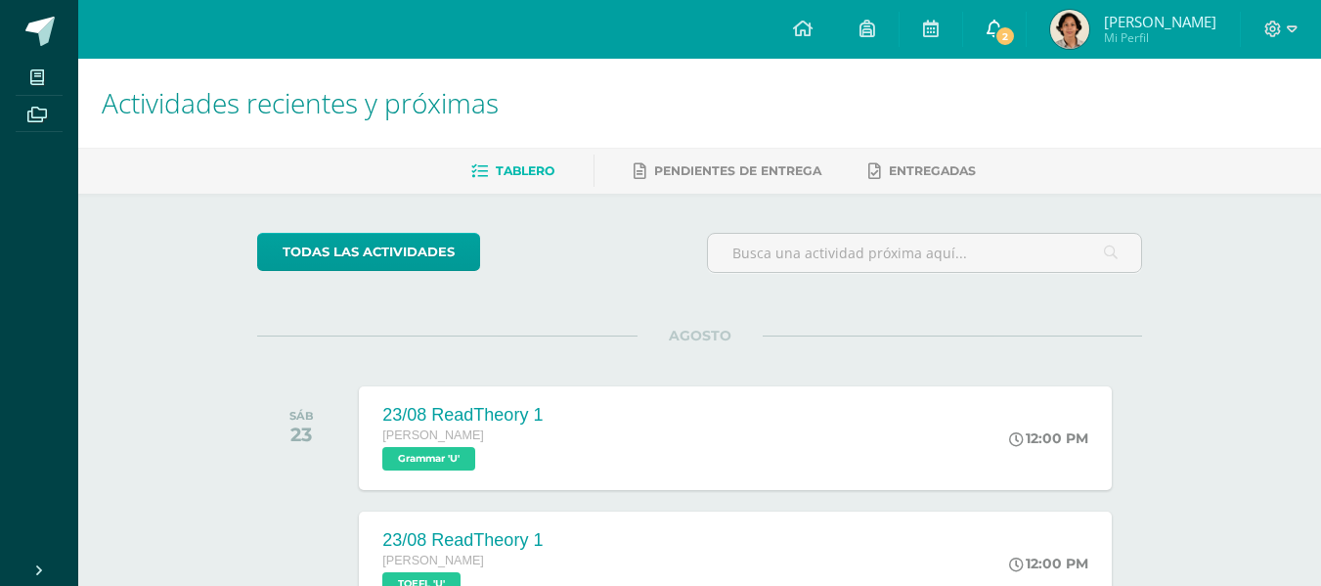
click at [999, 25] on span "2" at bounding box center [1006, 36] width 22 height 22
click at [441, 67] on h1 "Actividades recientes y próximas" at bounding box center [700, 103] width 1196 height 89
click at [1016, 20] on link "0" at bounding box center [994, 29] width 63 height 59
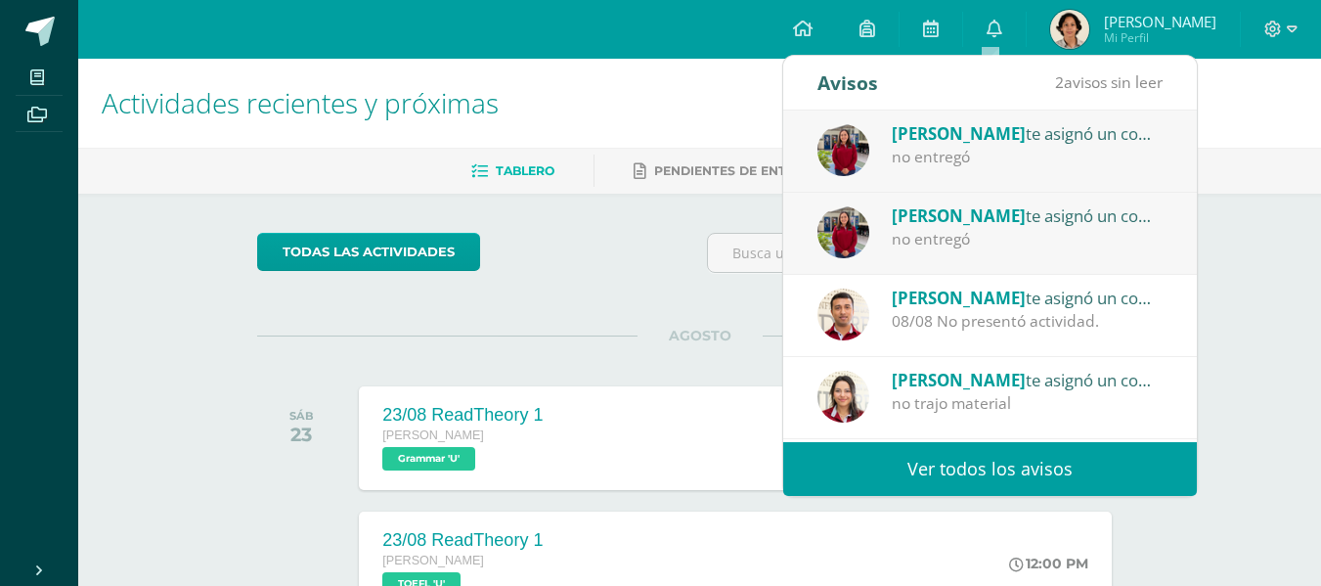
click at [1005, 179] on div "[PERSON_NAME] te asignó un comentario en '8/8 Guia 3' para 'Ciencias Sociales' …" at bounding box center [990, 152] width 414 height 82
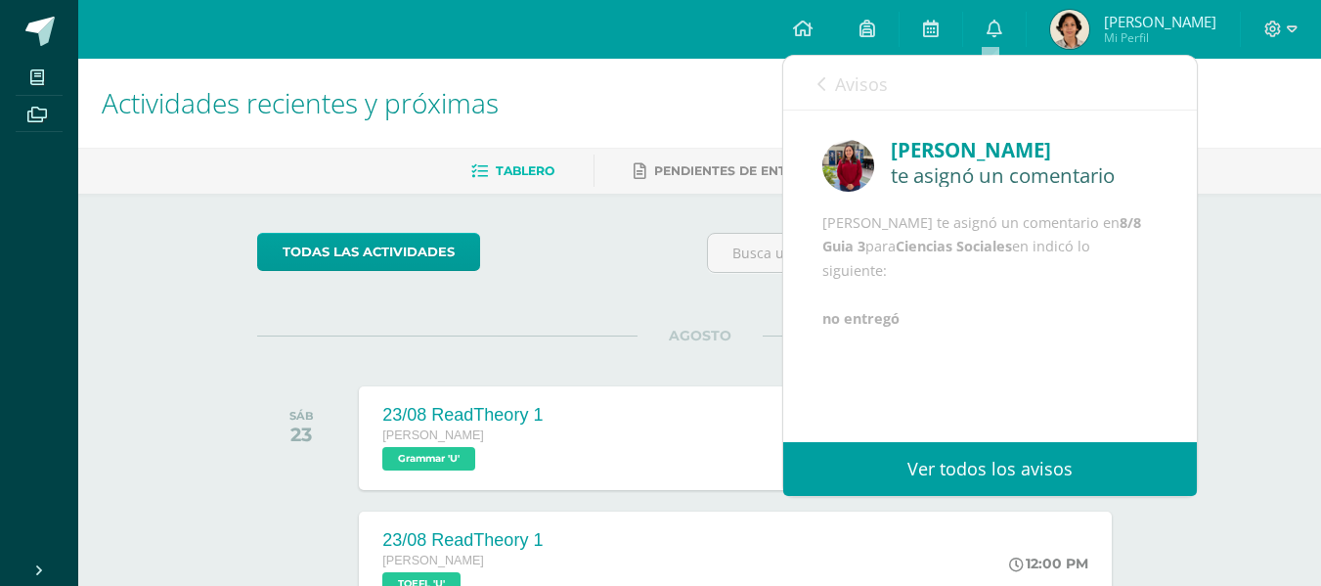
scroll to position [4, 0]
click at [859, 96] on link "Avisos" at bounding box center [853, 84] width 70 height 56
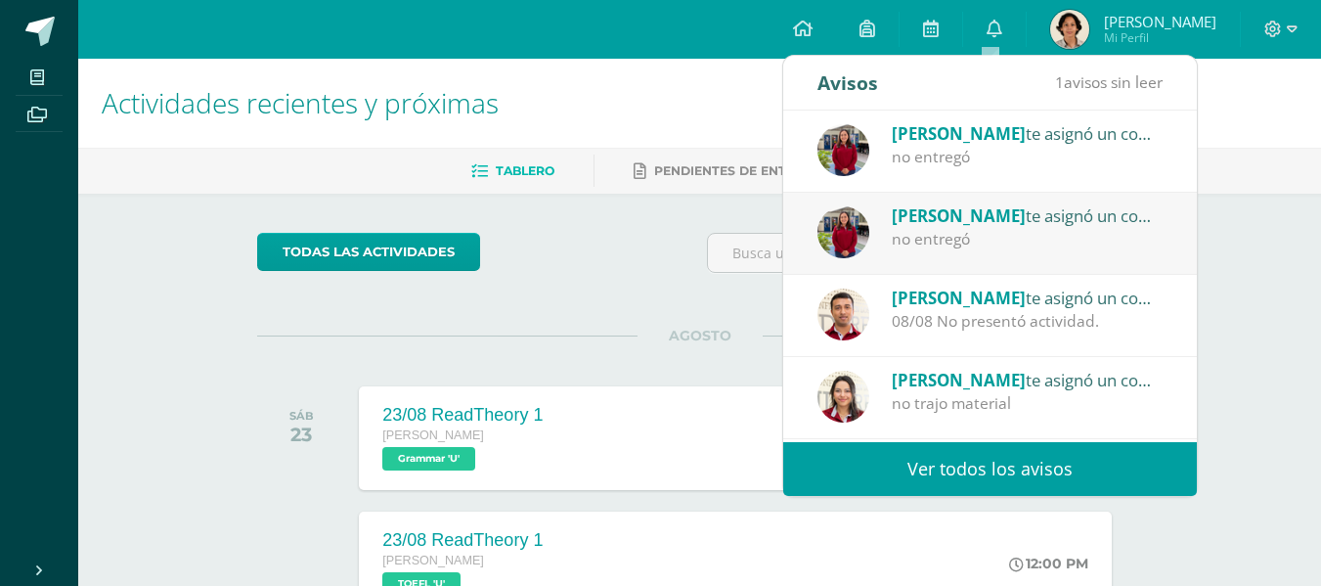
click at [939, 223] on span "[PERSON_NAME]" at bounding box center [959, 215] width 134 height 22
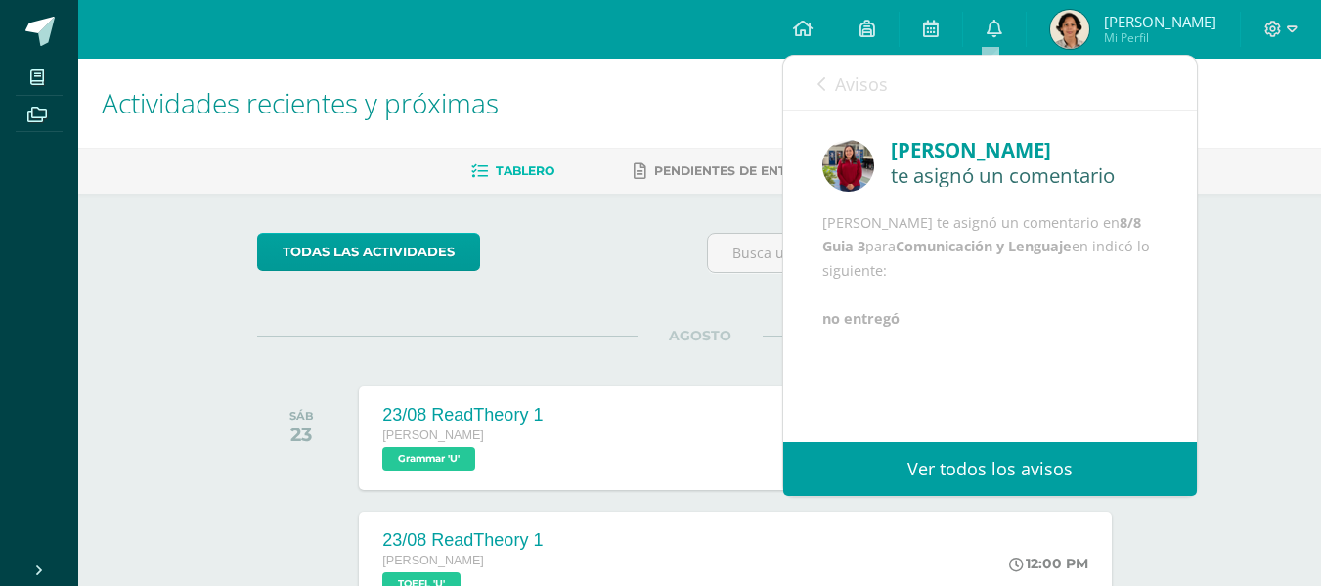
click at [848, 91] on span "Avisos" at bounding box center [861, 83] width 53 height 23
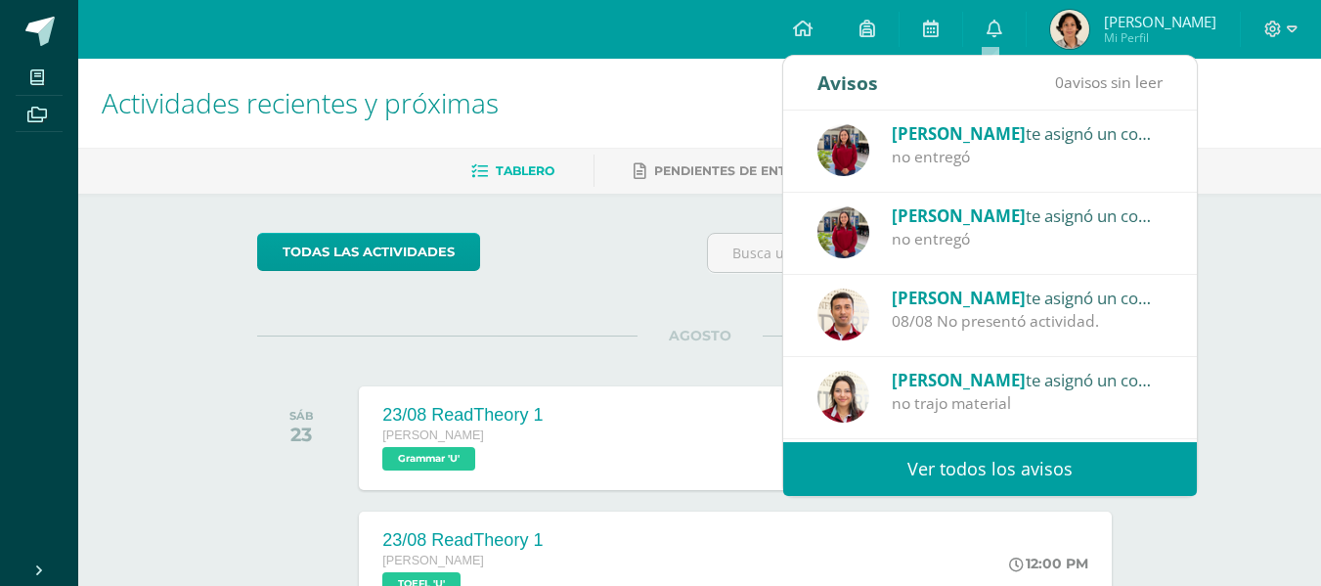
click at [1085, 317] on div "08/08 No presentó actividad." at bounding box center [1028, 321] width 272 height 22
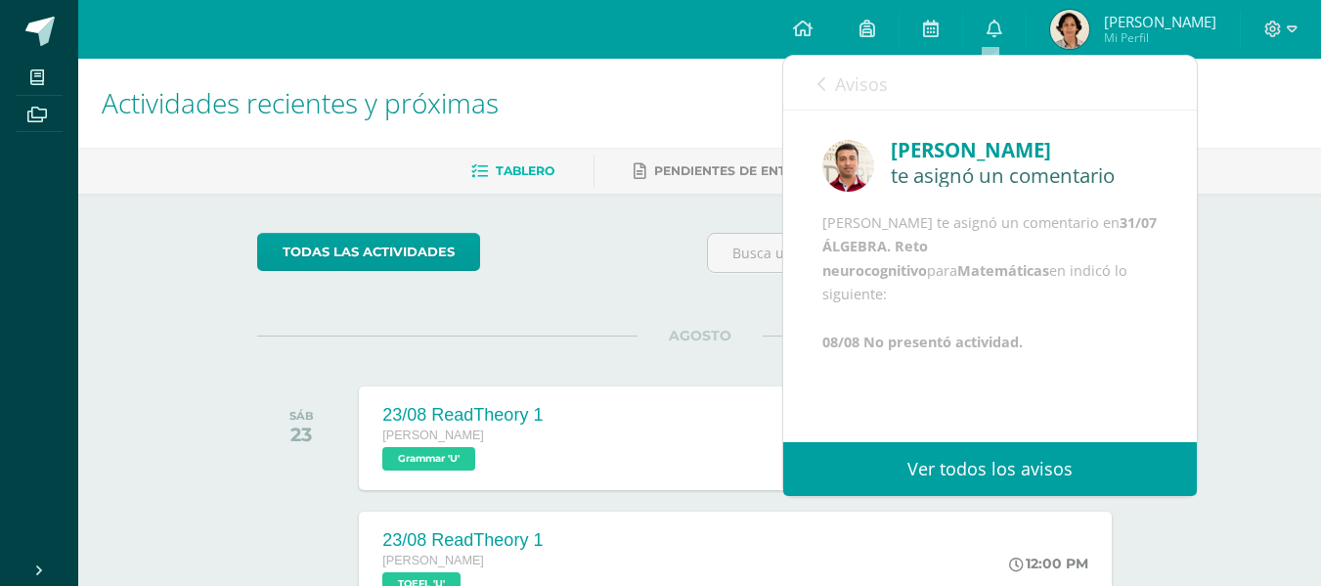
click at [847, 104] on link "Avisos" at bounding box center [853, 84] width 70 height 56
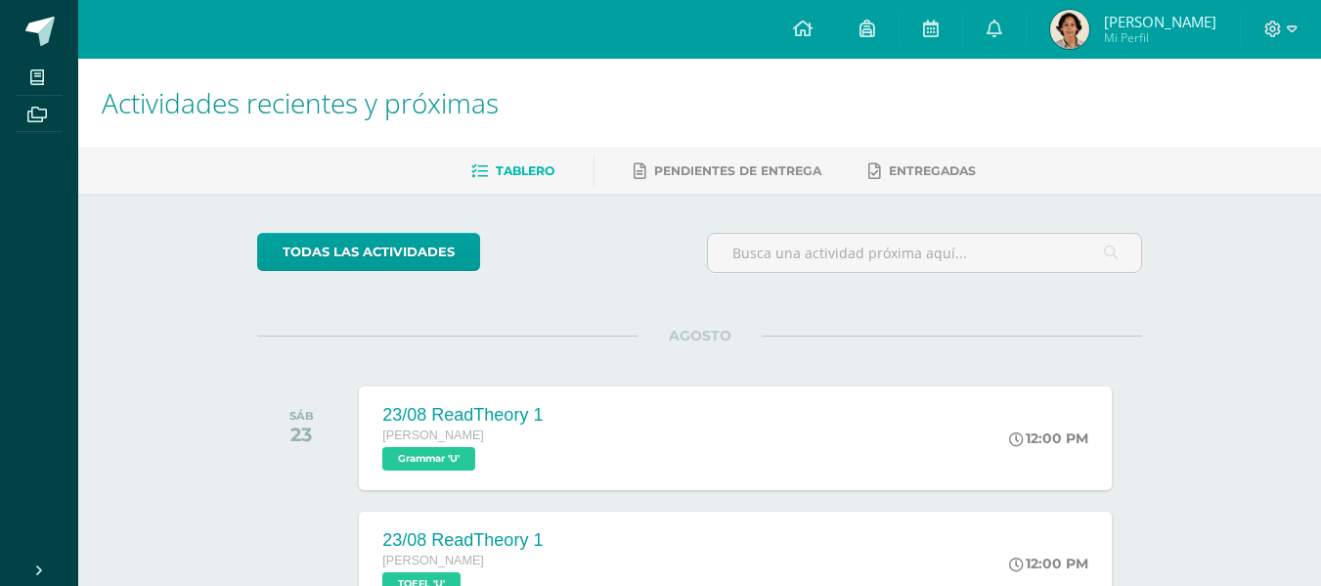
click at [578, 89] on h1 "Actividades recientes y próximas" at bounding box center [700, 103] width 1196 height 89
